Goal: Browse casually

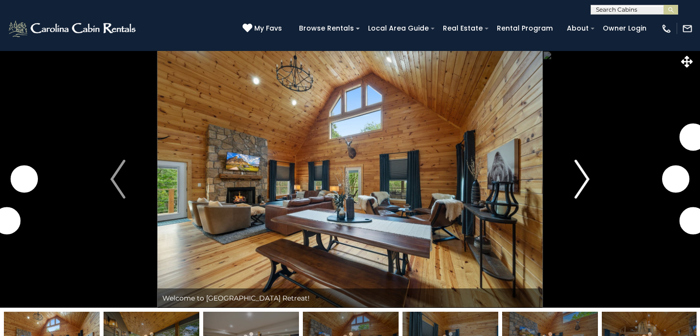
click at [584, 174] on img "Next" at bounding box center [581, 179] width 15 height 39
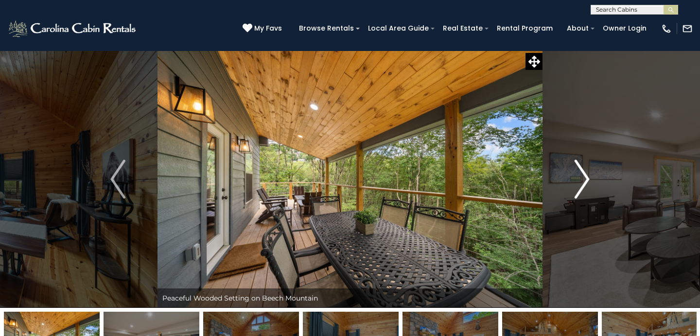
click at [584, 174] on img "Next" at bounding box center [581, 179] width 15 height 39
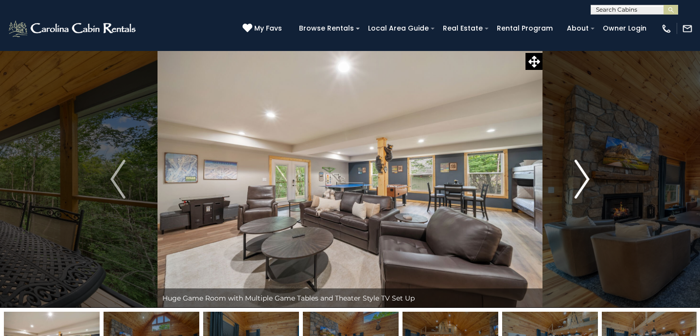
click at [584, 174] on img "Next" at bounding box center [581, 179] width 15 height 39
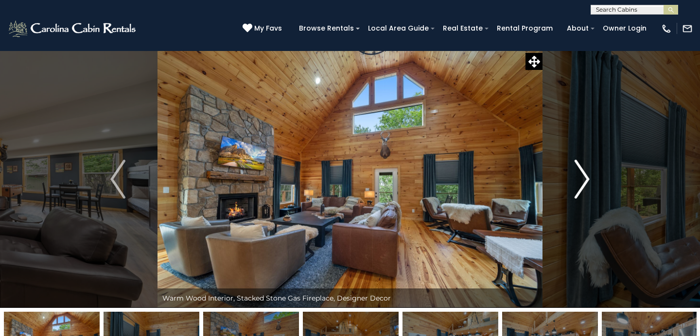
click at [584, 174] on img "Next" at bounding box center [581, 179] width 15 height 39
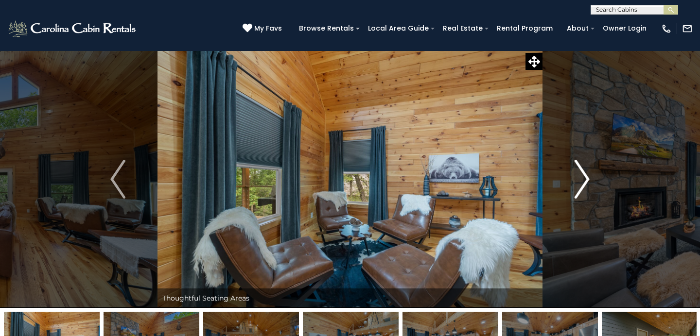
click at [584, 174] on img "Next" at bounding box center [581, 179] width 15 height 39
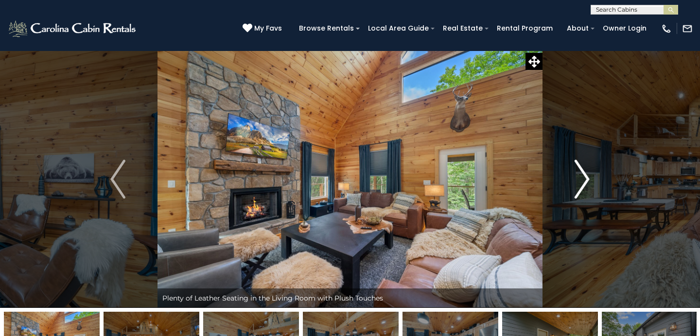
click at [584, 174] on img "Next" at bounding box center [581, 179] width 15 height 39
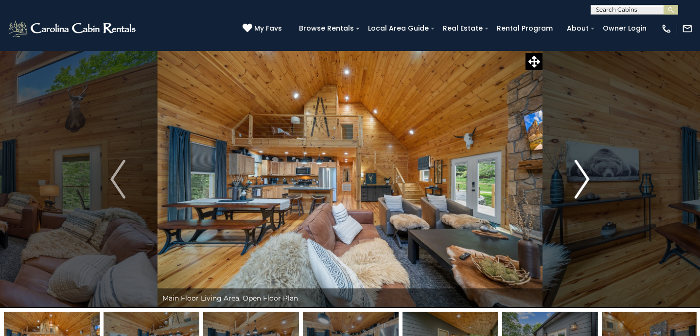
click at [584, 174] on img "Next" at bounding box center [581, 179] width 15 height 39
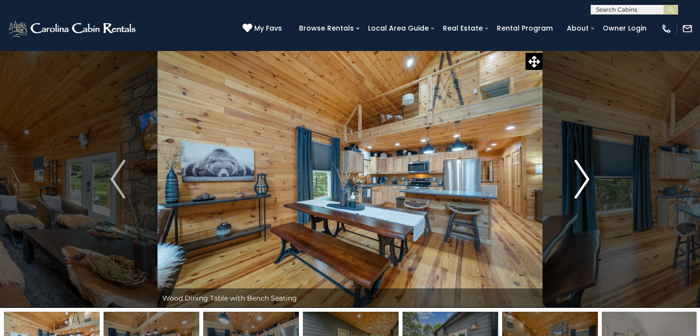
click at [584, 174] on img "Next" at bounding box center [581, 179] width 15 height 39
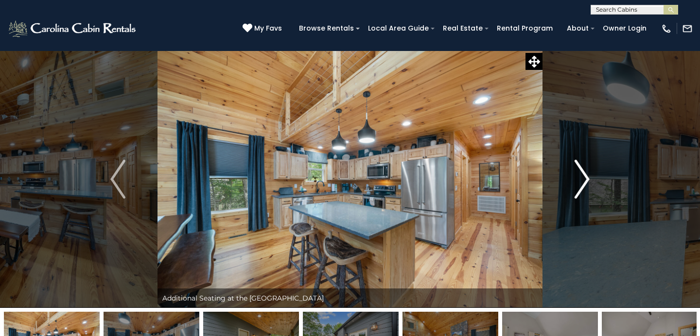
click at [584, 174] on img "Next" at bounding box center [581, 179] width 15 height 39
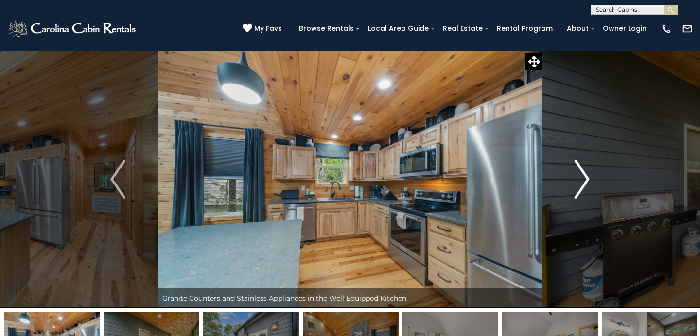
click at [584, 174] on img "Next" at bounding box center [581, 179] width 15 height 39
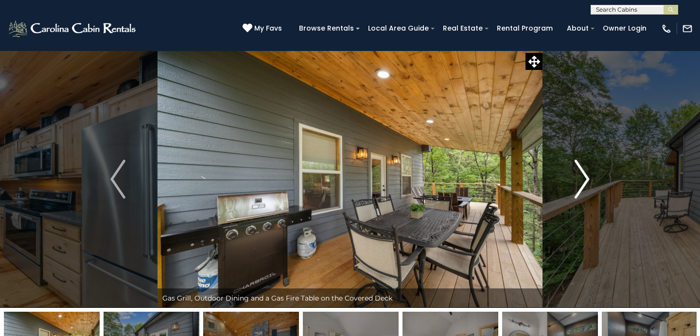
click at [584, 174] on img "Next" at bounding box center [581, 179] width 15 height 39
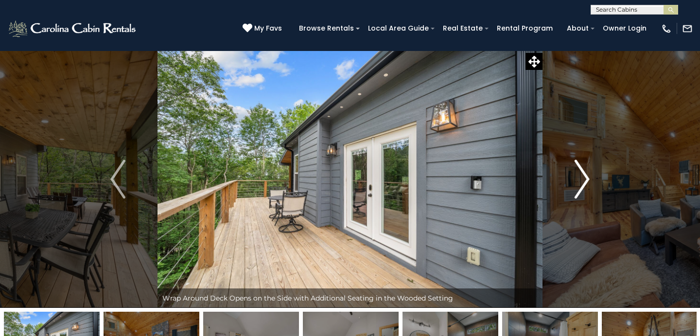
click at [584, 174] on img "Next" at bounding box center [581, 179] width 15 height 39
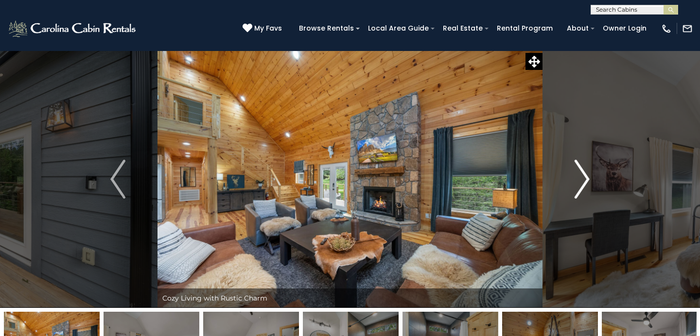
click at [584, 174] on img "Next" at bounding box center [581, 179] width 15 height 39
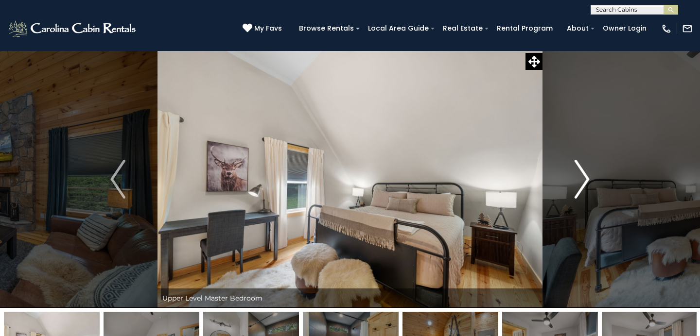
click at [584, 174] on img "Next" at bounding box center [581, 179] width 15 height 39
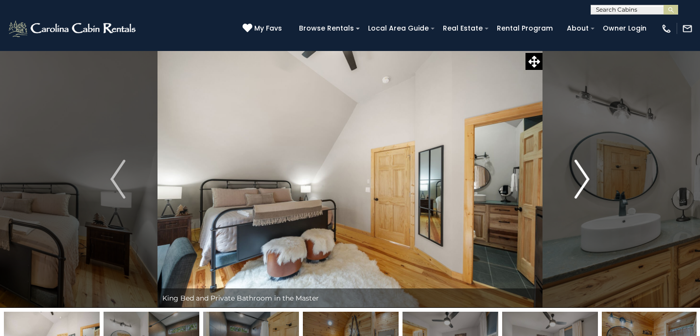
click at [584, 174] on img "Next" at bounding box center [581, 179] width 15 height 39
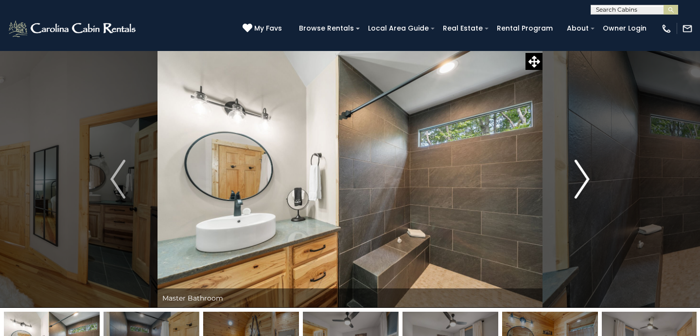
click at [584, 174] on img "Next" at bounding box center [581, 179] width 15 height 39
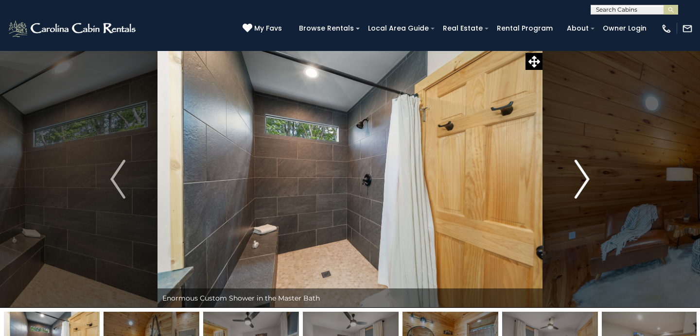
click at [584, 174] on img "Next" at bounding box center [581, 179] width 15 height 39
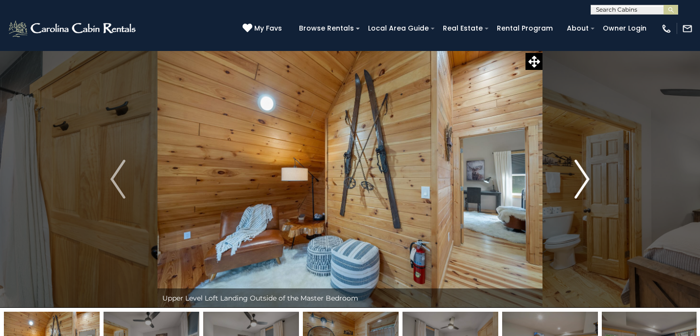
click at [584, 174] on img "Next" at bounding box center [581, 179] width 15 height 39
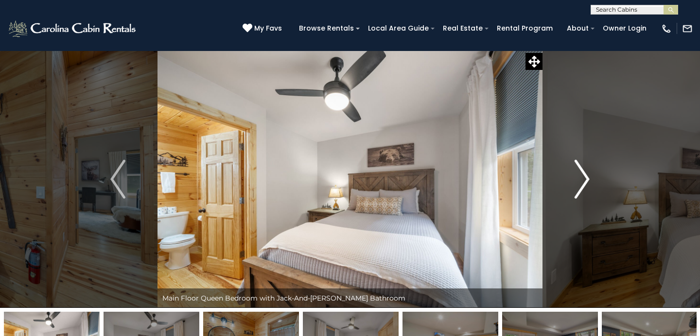
click at [584, 174] on img "Next" at bounding box center [581, 179] width 15 height 39
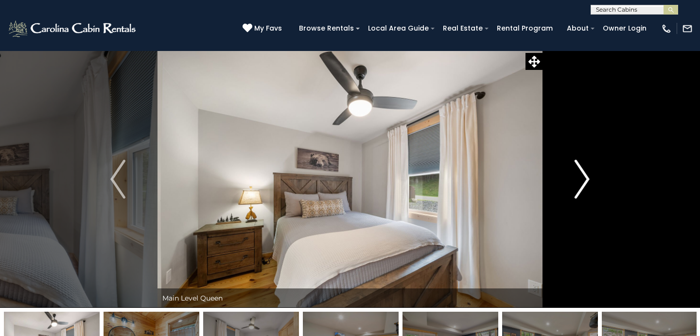
click at [584, 174] on img "Next" at bounding box center [581, 179] width 15 height 39
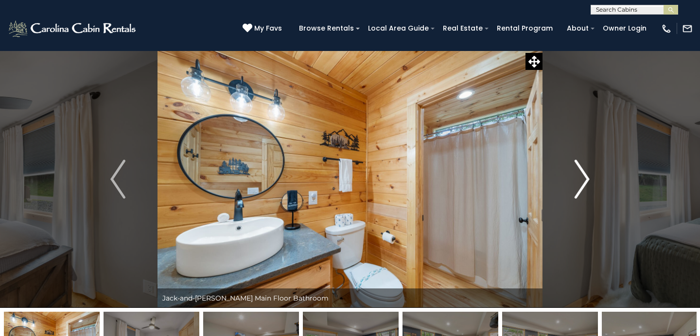
click at [584, 174] on img "Next" at bounding box center [581, 179] width 15 height 39
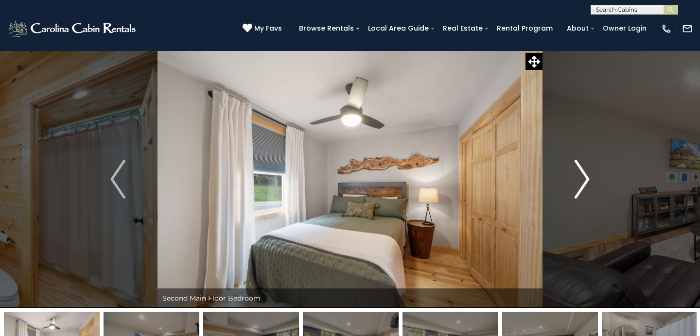
click at [584, 174] on img "Next" at bounding box center [581, 179] width 15 height 39
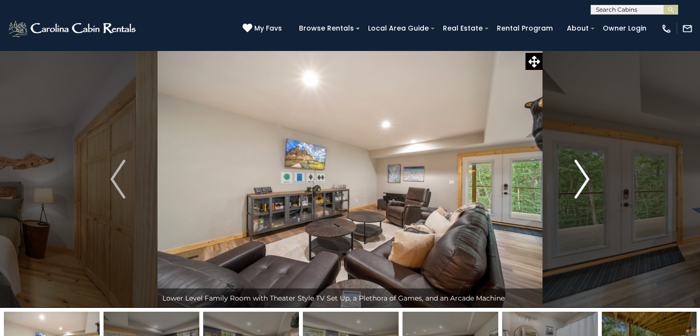
click at [584, 174] on img "Next" at bounding box center [581, 179] width 15 height 39
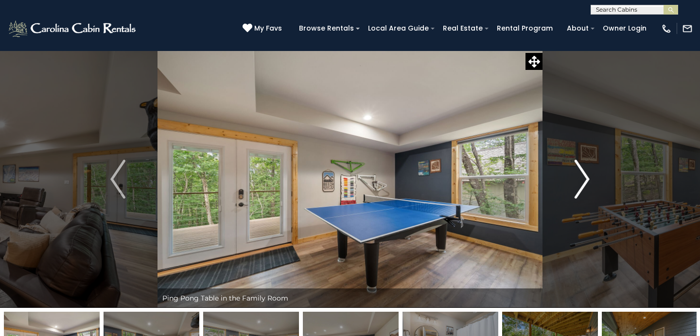
click at [584, 174] on img "Next" at bounding box center [581, 179] width 15 height 39
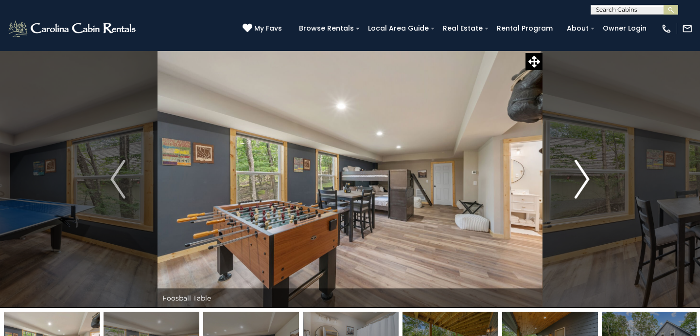
click at [584, 174] on img "Next" at bounding box center [581, 179] width 15 height 39
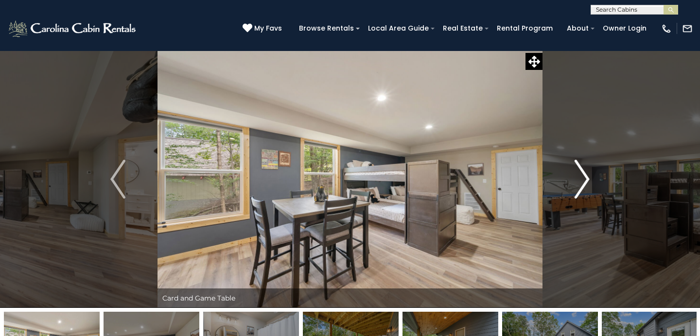
click at [584, 174] on img "Next" at bounding box center [581, 179] width 15 height 39
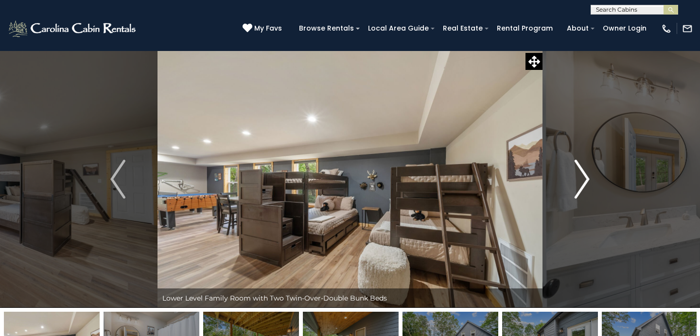
click at [584, 174] on img "Next" at bounding box center [581, 179] width 15 height 39
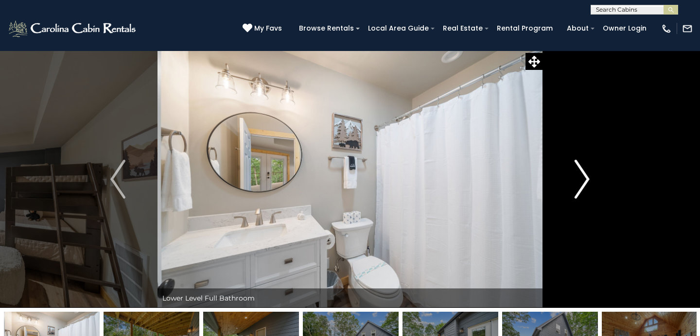
click at [584, 174] on img "Next" at bounding box center [581, 179] width 15 height 39
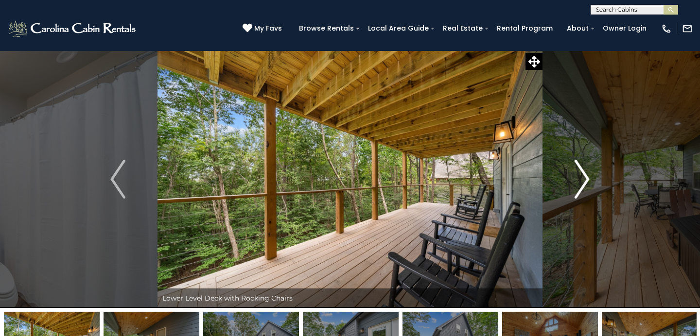
click at [584, 174] on img "Next" at bounding box center [581, 179] width 15 height 39
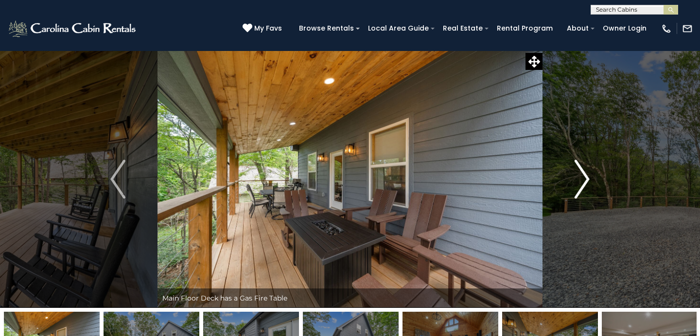
click at [584, 174] on img "Next" at bounding box center [581, 179] width 15 height 39
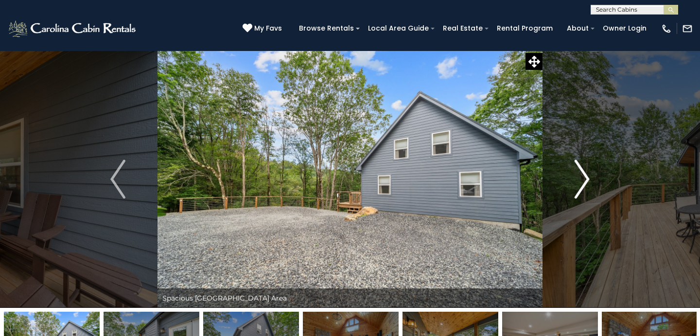
click at [584, 174] on img "Next" at bounding box center [581, 179] width 15 height 39
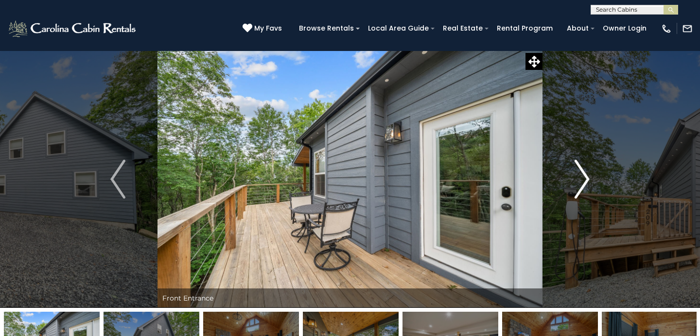
click at [584, 174] on img "Next" at bounding box center [581, 179] width 15 height 39
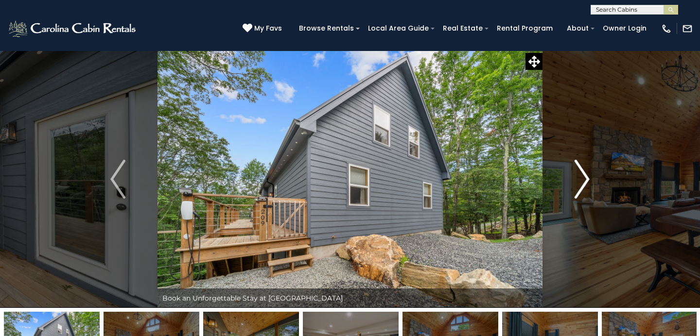
click at [584, 174] on img "Next" at bounding box center [581, 179] width 15 height 39
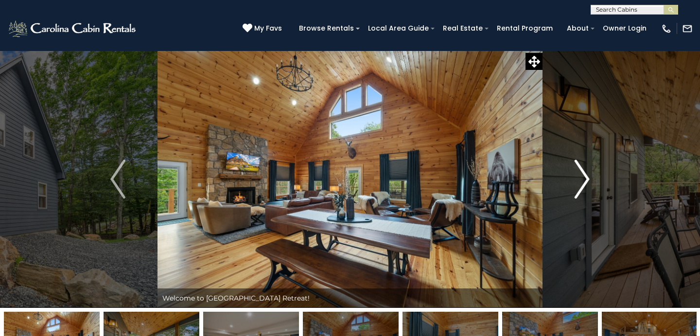
click at [584, 174] on img "Next" at bounding box center [581, 179] width 15 height 39
